Goal: Task Accomplishment & Management: Manage account settings

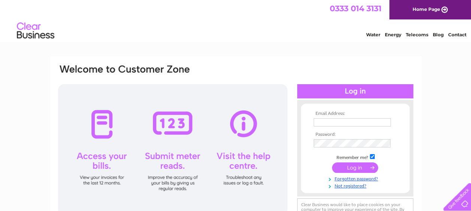
click at [341, 119] on input "text" at bounding box center [351, 122] width 77 height 8
paste input "accountspayable2@beis.com"
type input "accountspayable2@beis.com"
click at [361, 169] on input "submit" at bounding box center [355, 168] width 46 height 10
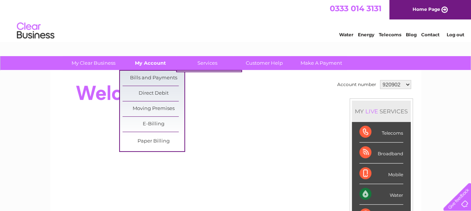
click at [149, 62] on link "My Account" at bounding box center [150, 63] width 62 height 14
click at [153, 81] on link "Bills and Payments" at bounding box center [153, 78] width 62 height 15
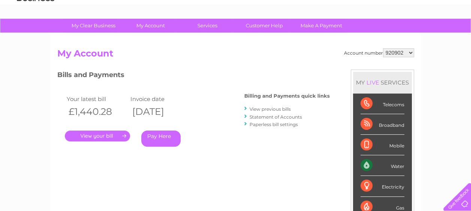
click at [115, 137] on link "." at bounding box center [97, 136] width 65 height 11
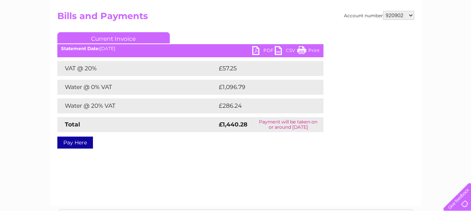
scroll to position [112, 0]
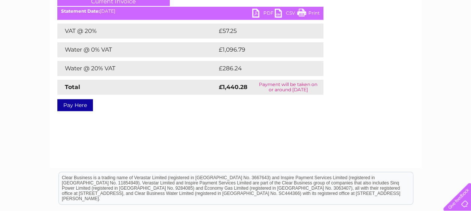
click at [260, 10] on link "PDF" at bounding box center [263, 14] width 22 height 11
click at [267, 127] on div "Account number 920902 926981 985888 1086285 Bills and Payments Current Invoice …" at bounding box center [235, 63] width 371 height 210
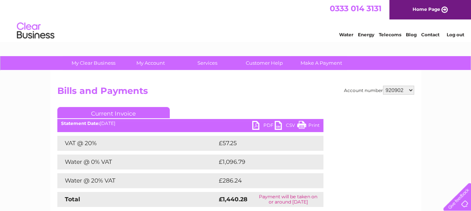
click at [412, 88] on select "920902 926981 985888 1086285" at bounding box center [398, 90] width 31 height 9
select select "926981"
click at [383, 86] on select "920902 926981 985888 1086285" at bounding box center [398, 90] width 31 height 9
click at [395, 89] on select "920902 926981 985888 1086285" at bounding box center [398, 90] width 31 height 9
select select "985888"
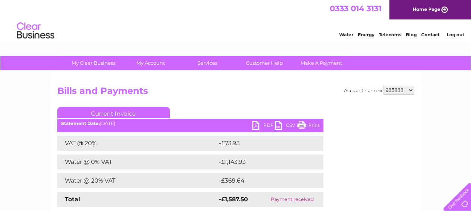
click at [383, 86] on select "920902 926981 985888 1086285" at bounding box center [398, 90] width 31 height 9
click at [406, 85] on div "Account number 920902 926981 985888 1086285 Bills and Payments Current Invoice …" at bounding box center [235, 176] width 371 height 210
click at [406, 92] on select "920902 926981 985888 1086285" at bounding box center [398, 90] width 31 height 9
select select "1086285"
click at [383, 86] on select "920902 926981 985888 1086285" at bounding box center [398, 90] width 31 height 9
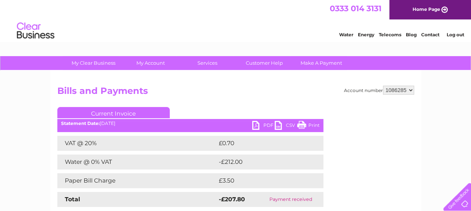
scroll to position [37, 0]
